Goal: Obtain resource: Obtain resource

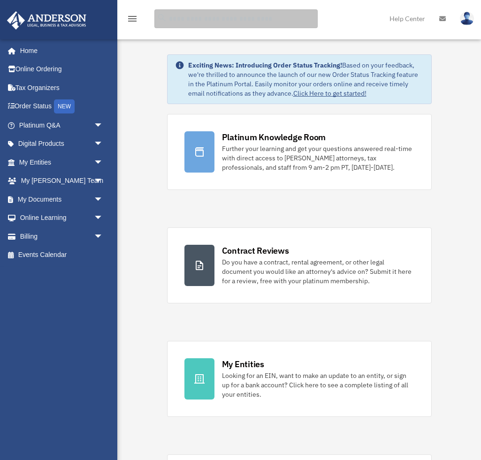
click at [179, 20] on input "search" at bounding box center [235, 18] width 163 height 19
type input "**********"
click at [179, 20] on input "**********" at bounding box center [235, 18] width 163 height 19
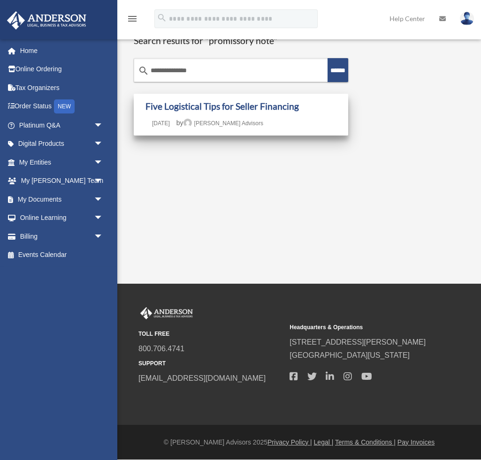
click at [287, 112] on div "Five Logistical Tips for Seller Financing Last updated March 21, 2022 October 1…" at bounding box center [240, 115] width 191 height 28
click at [280, 110] on link "Five Logistical Tips for Seller Financing" at bounding box center [221, 106] width 153 height 11
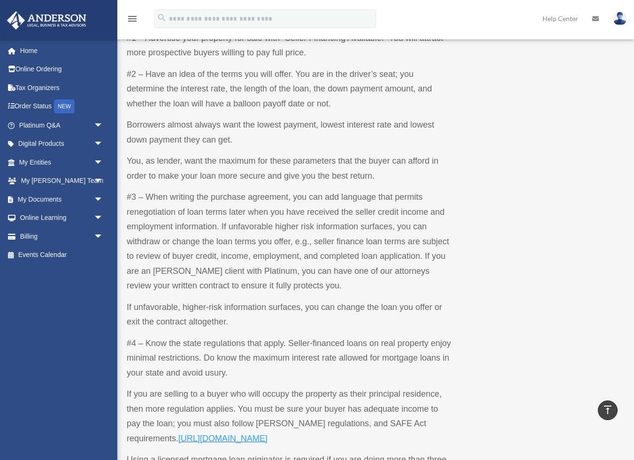
scroll to position [471, 0]
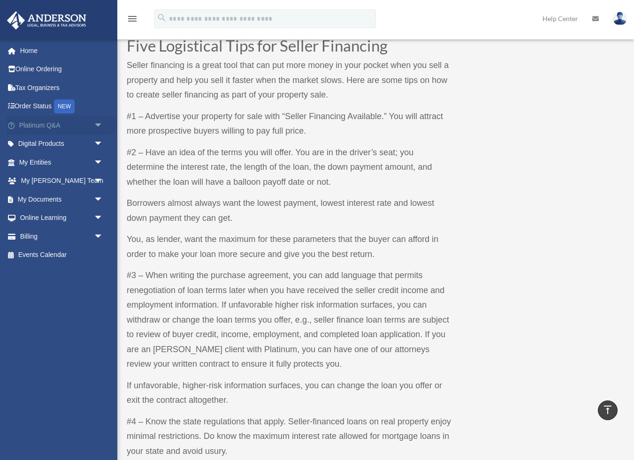
click at [95, 125] on span "arrow_drop_down" at bounding box center [103, 125] width 19 height 19
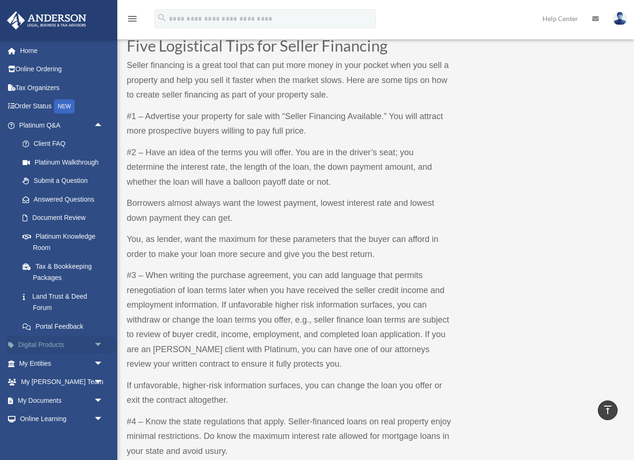
click at [95, 337] on span "arrow_drop_down" at bounding box center [103, 345] width 19 height 19
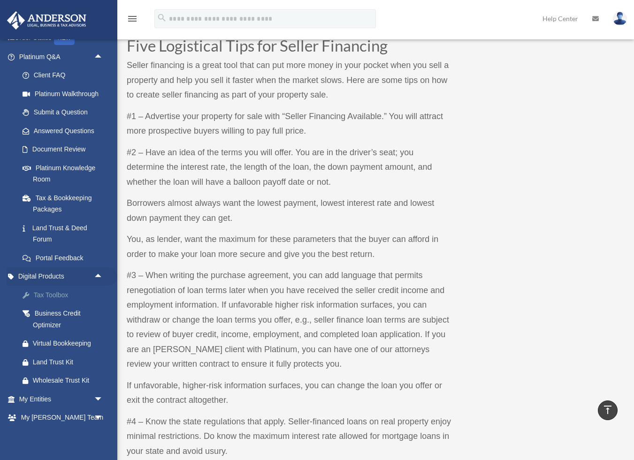
scroll to position [79, 0]
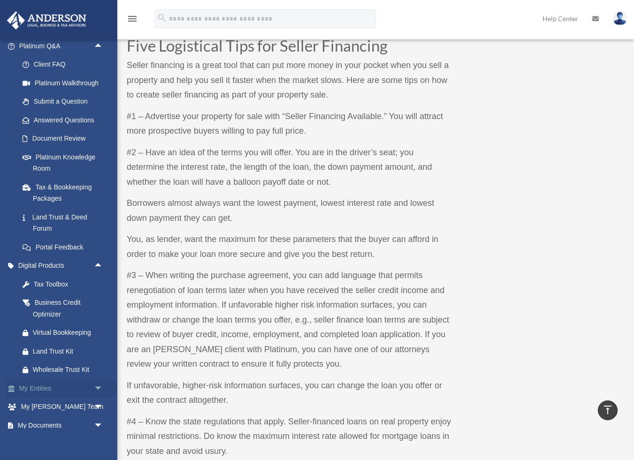
click at [94, 384] on span "arrow_drop_down" at bounding box center [103, 388] width 19 height 19
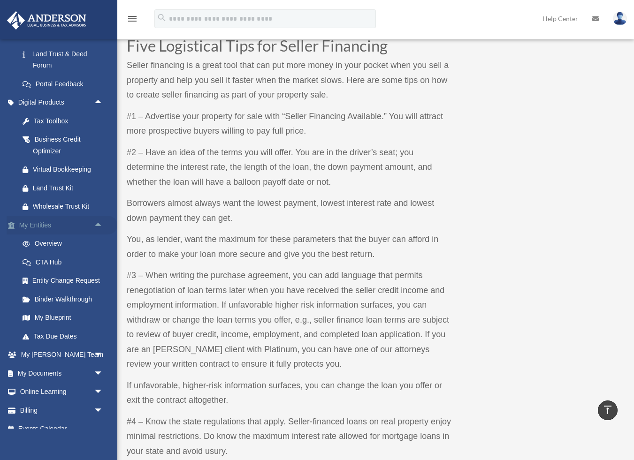
scroll to position [245, 0]
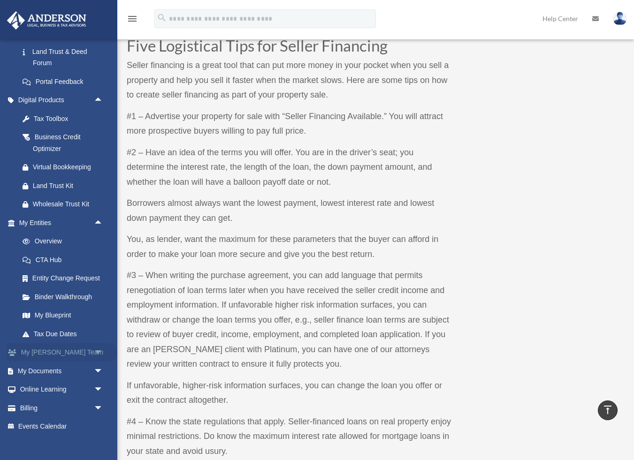
click at [97, 354] on span "arrow_drop_down" at bounding box center [103, 352] width 19 height 19
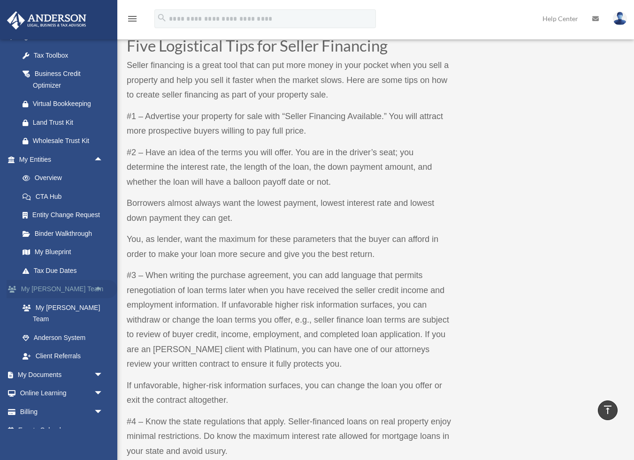
scroll to position [310, 0]
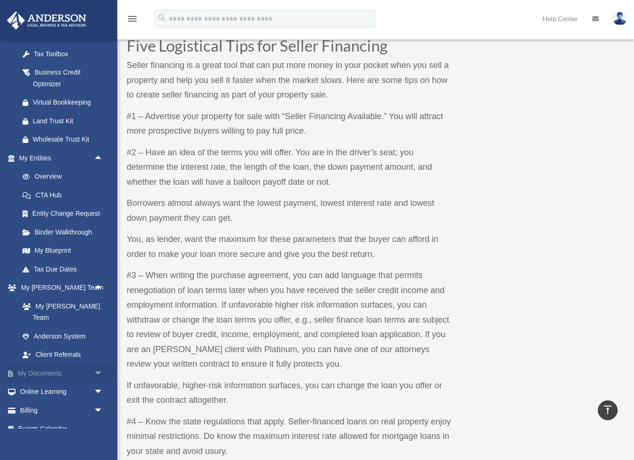
click at [94, 364] on span "arrow_drop_down" at bounding box center [103, 373] width 19 height 19
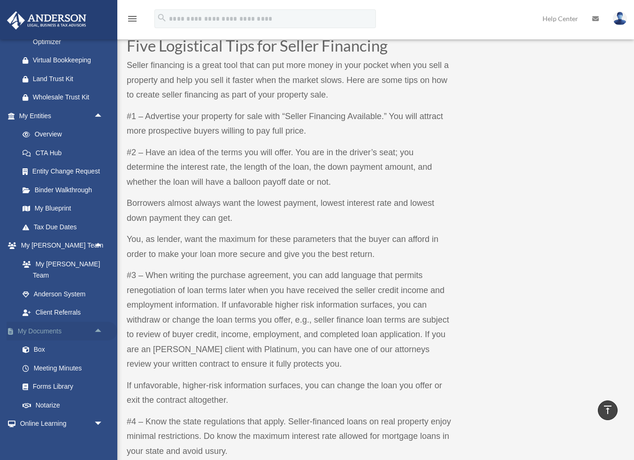
scroll to position [384, 0]
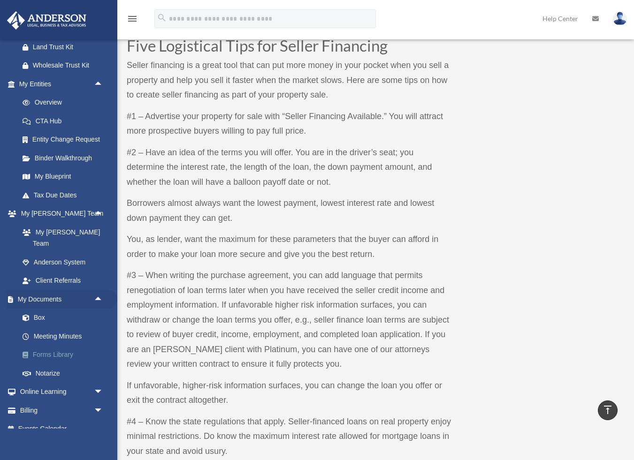
click at [72, 346] on link "Forms Library" at bounding box center [65, 355] width 104 height 19
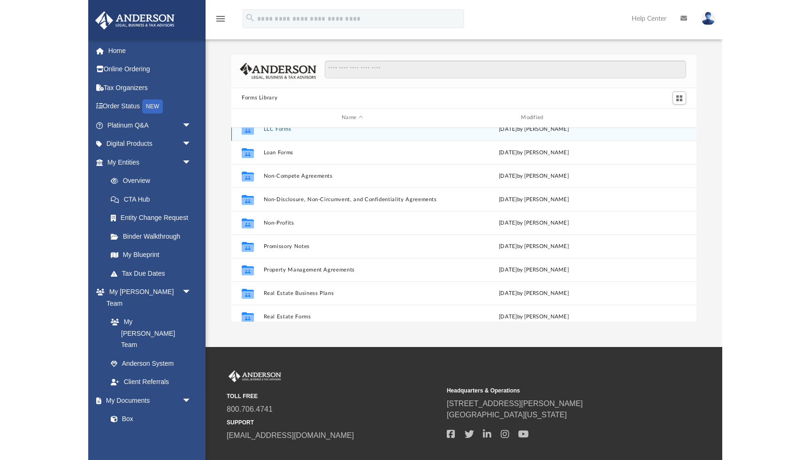
scroll to position [458, 0]
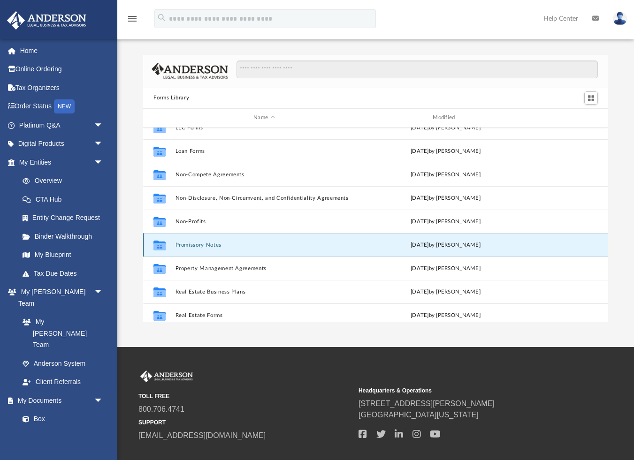
click at [214, 247] on button "Promissory Notes" at bounding box center [263, 245] width 177 height 6
click at [208, 247] on button "Promissory Notes" at bounding box center [263, 245] width 177 height 6
click at [158, 244] on icon "grid" at bounding box center [159, 247] width 12 height 8
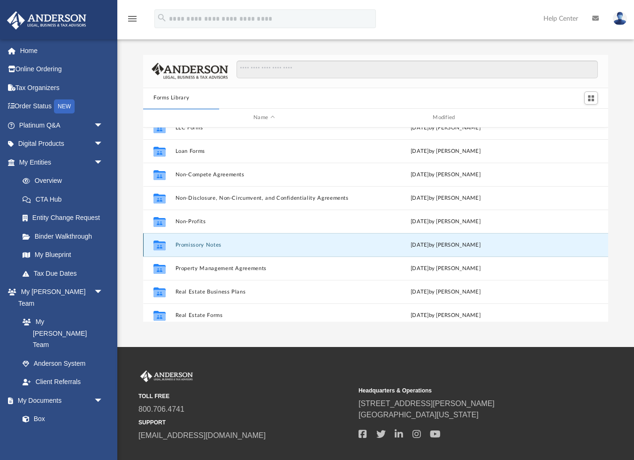
click at [407, 246] on div "Fri Nov 4 2022 by Mary Acree" at bounding box center [445, 245] width 177 height 8
click at [156, 246] on icon "grid" at bounding box center [159, 247] width 12 height 8
click at [159, 245] on icon "grid" at bounding box center [159, 247] width 12 height 8
click at [203, 244] on button "Promissory Notes" at bounding box center [263, 245] width 177 height 6
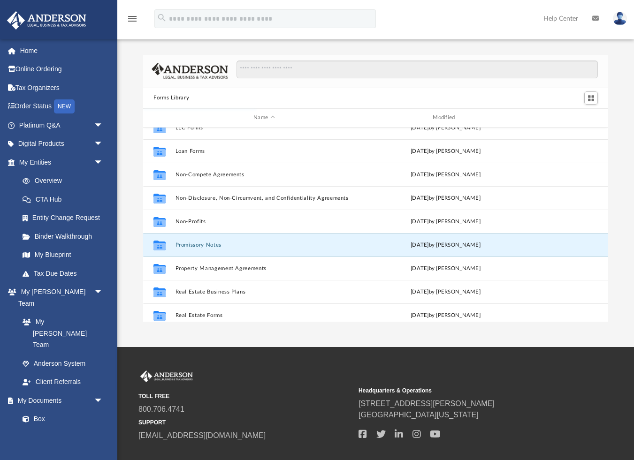
click at [450, 346] on div "App aheli@brightspacesgroup.com Sign Out owners@brightspacesgroup.com Home Onli…" at bounding box center [317, 173] width 634 height 347
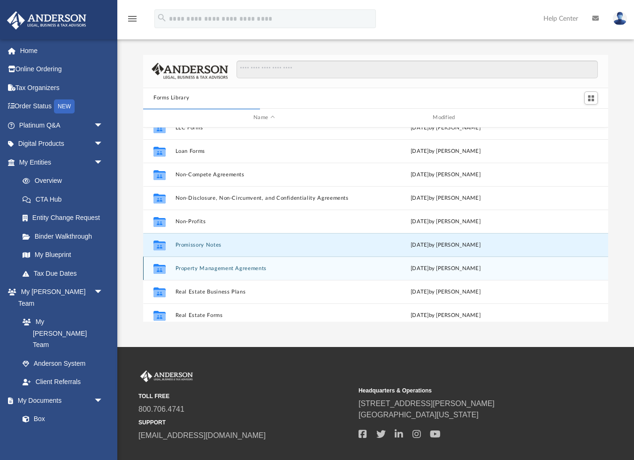
click at [202, 268] on button "Property Management Agreements" at bounding box center [263, 268] width 177 height 6
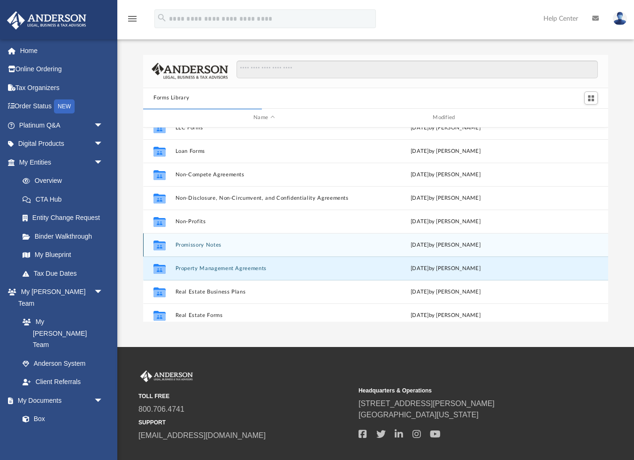
click at [196, 243] on button "Promissory Notes" at bounding box center [263, 245] width 177 height 6
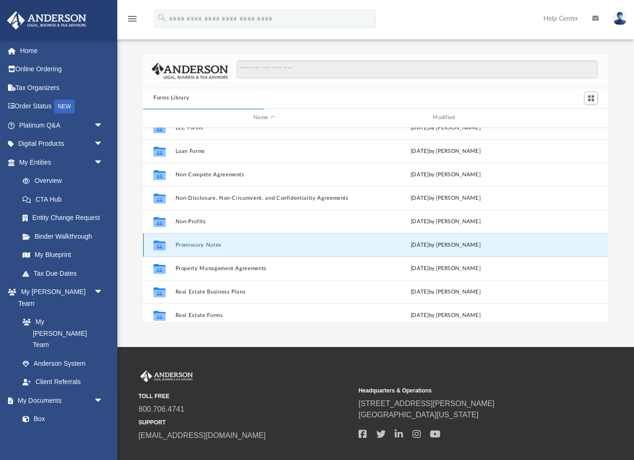
click at [160, 242] on icon "grid" at bounding box center [159, 245] width 12 height 10
click at [405, 241] on div "Fri Nov 4 2022 by Mary Acree" at bounding box center [445, 245] width 177 height 8
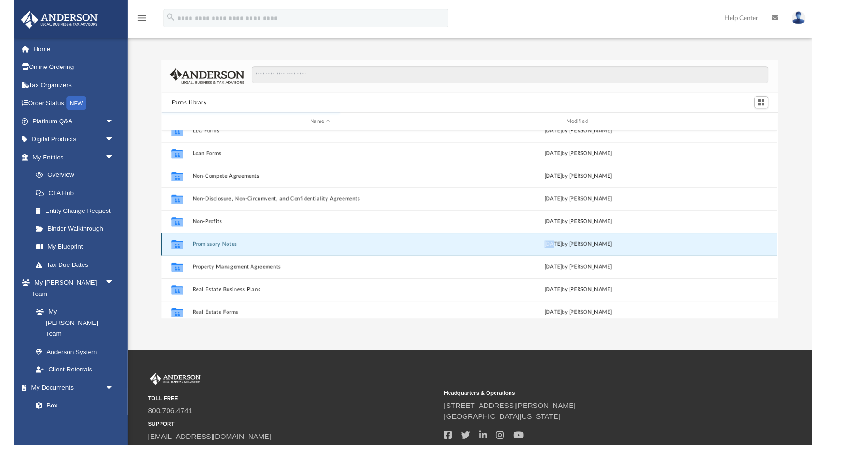
scroll to position [213, 662]
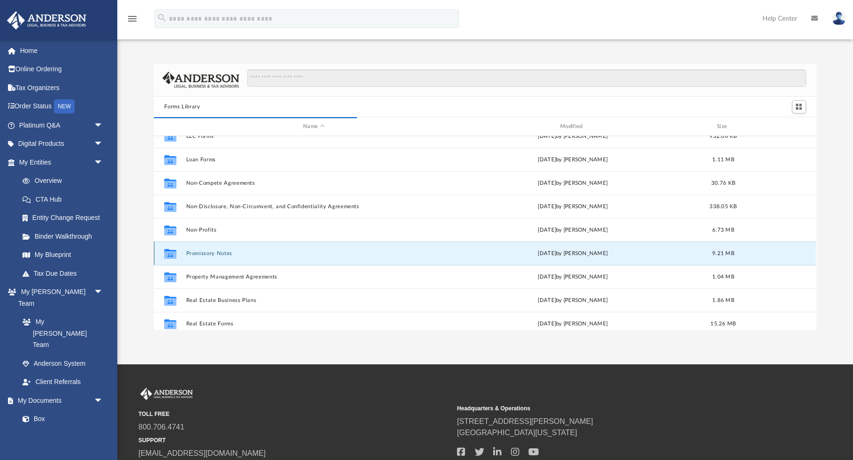
click at [633, 252] on span "9.21 MB" at bounding box center [723, 253] width 22 height 5
click at [168, 251] on icon "grid" at bounding box center [170, 254] width 12 height 10
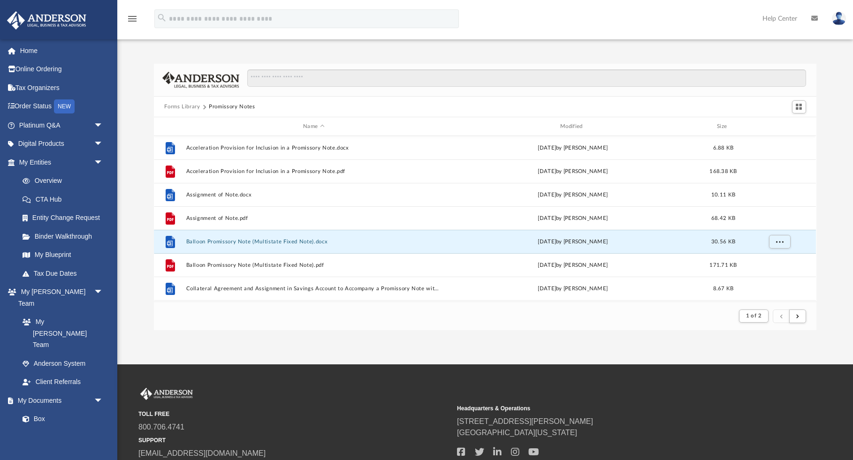
click at [202, 324] on footer "1 of 2" at bounding box center [485, 316] width 662 height 29
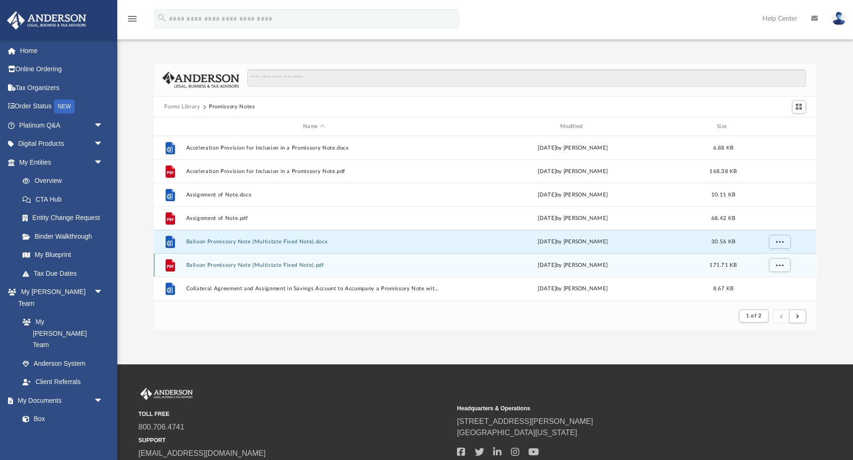
click at [240, 266] on button "Balloon Promissory Note (Multistate Fixed Note).pdf" at bounding box center [313, 265] width 255 height 6
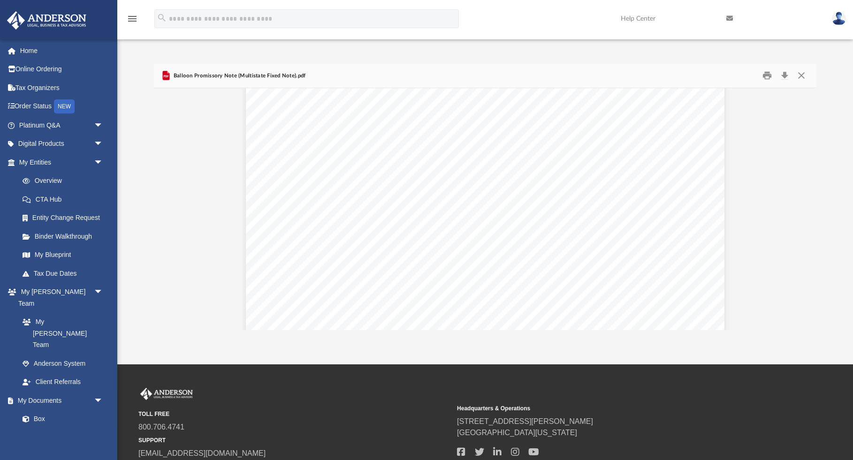
scroll to position [2291, 0]
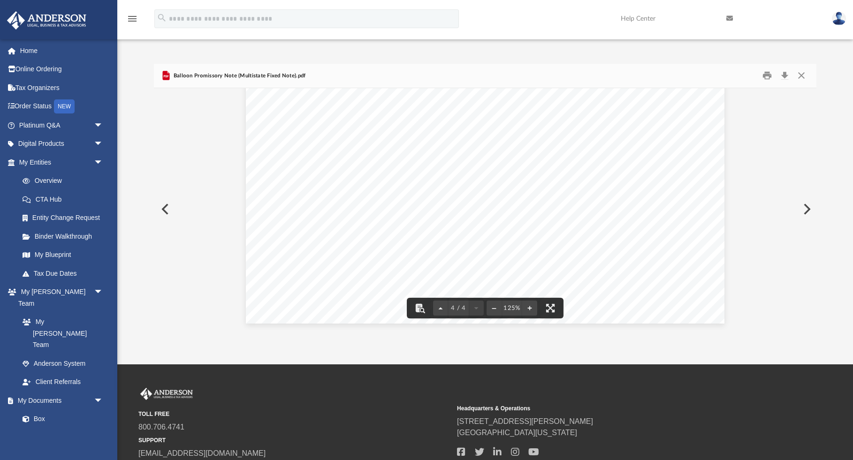
click at [163, 206] on button "Preview" at bounding box center [164, 209] width 21 height 26
click at [168, 206] on button "Preview" at bounding box center [164, 209] width 21 height 26
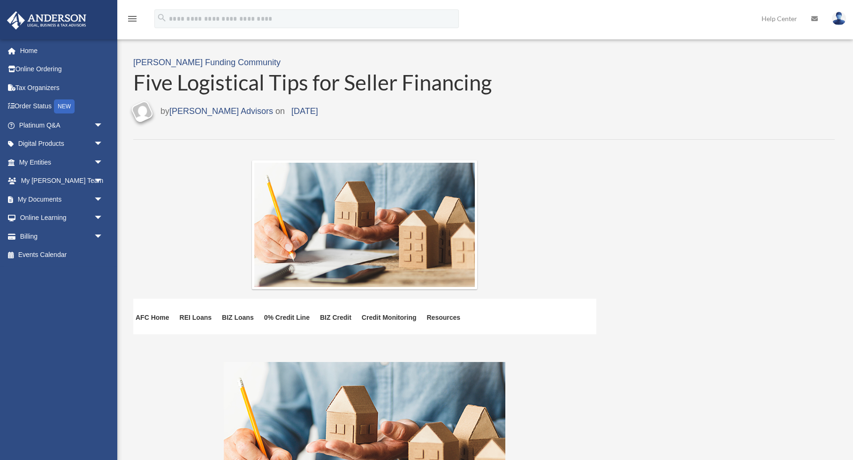
scroll to position [465, 0]
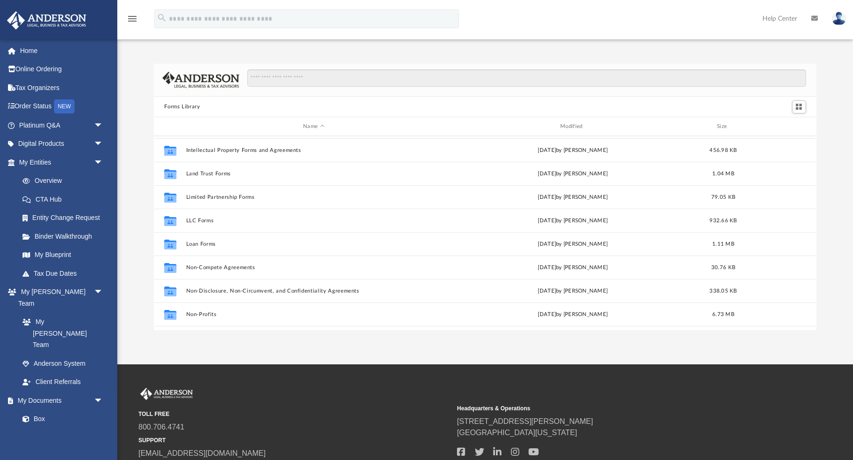
scroll to position [509, 0]
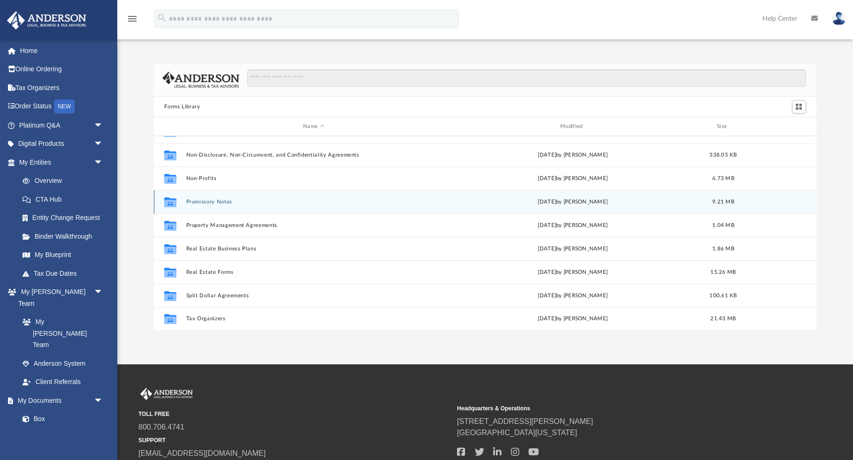
click at [221, 201] on button "Promissory Notes" at bounding box center [313, 202] width 255 height 6
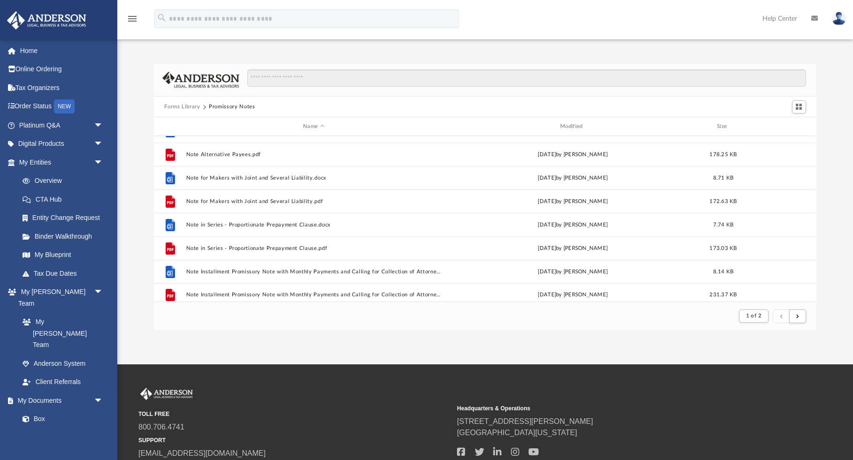
scroll to position [1007, 0]
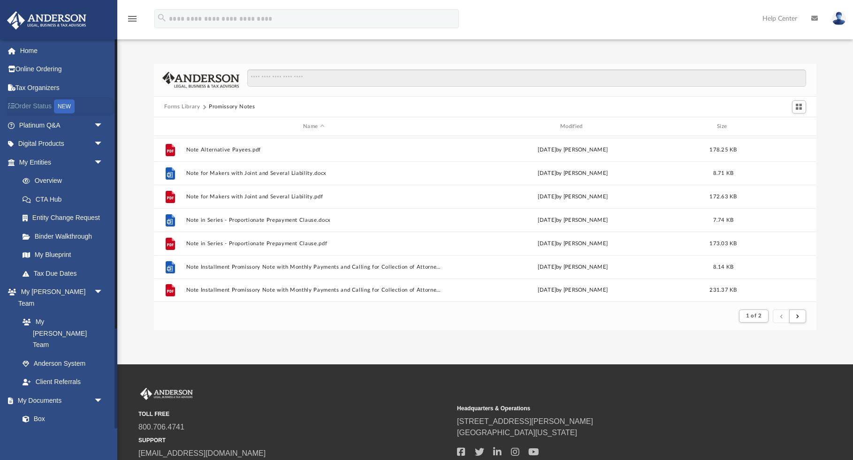
click at [50, 104] on link "Order Status NEW" at bounding box center [62, 106] width 111 height 19
